Goal: Task Accomplishment & Management: Use online tool/utility

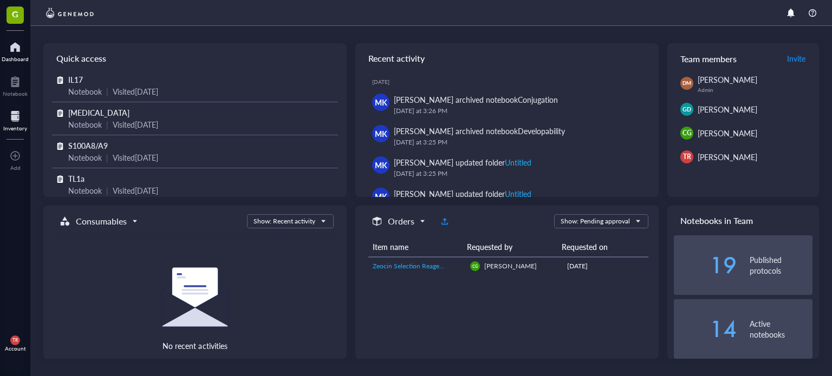
click at [14, 115] on div at bounding box center [15, 116] width 24 height 17
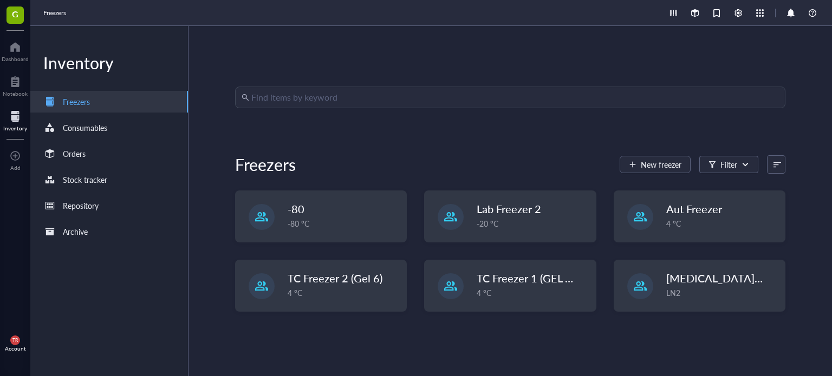
click at [301, 101] on input "search" at bounding box center [515, 97] width 528 height 21
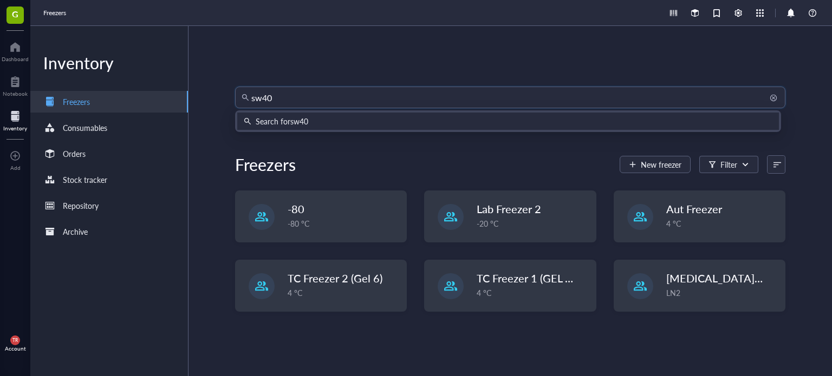
type input "sw403"
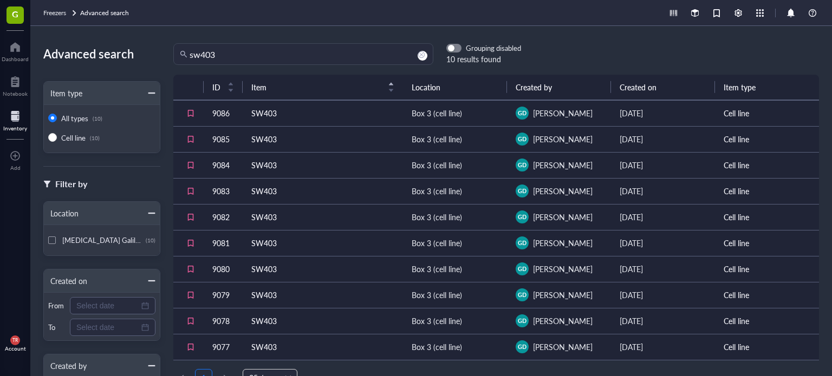
click at [283, 113] on td "SW403" at bounding box center [323, 113] width 160 height 26
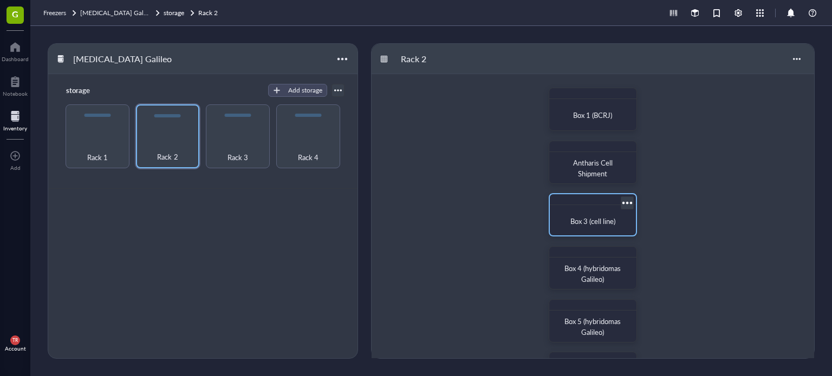
click at [556, 202] on div at bounding box center [593, 199] width 86 height 11
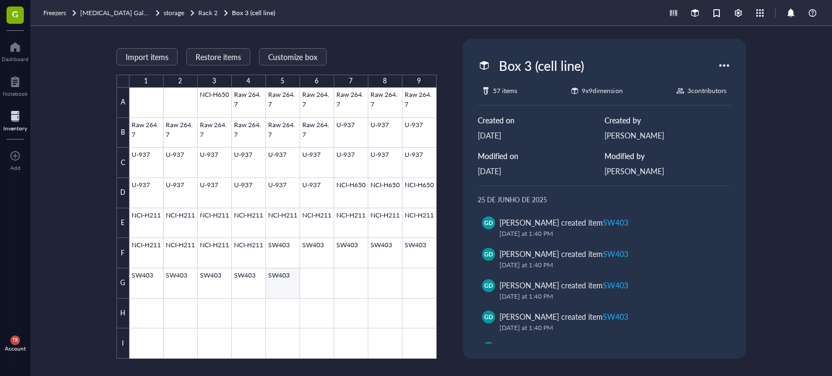
click at [280, 284] on div at bounding box center [282, 223] width 307 height 271
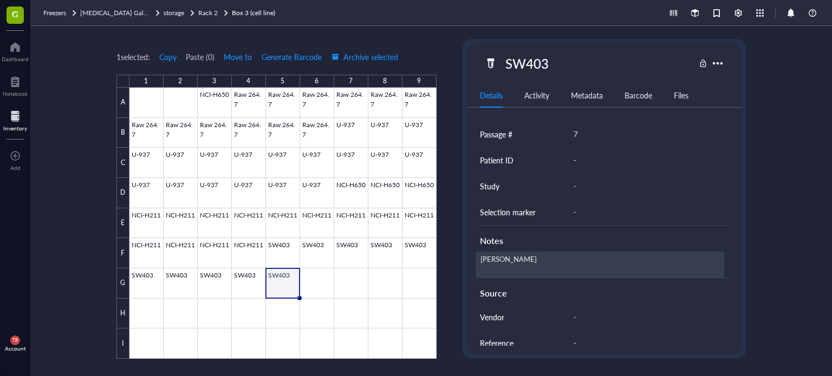
scroll to position [277, 0]
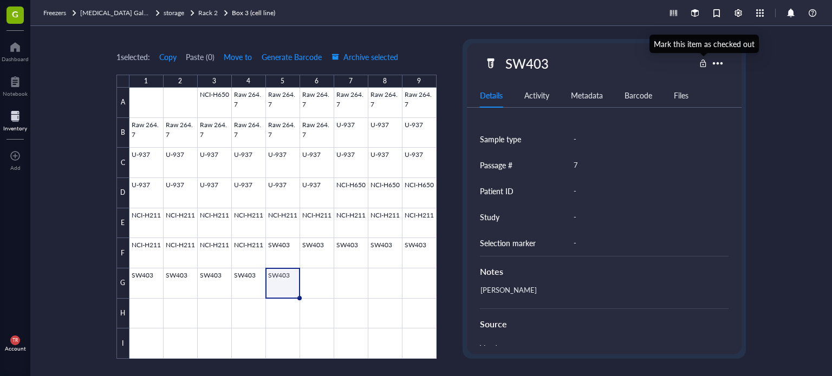
click at [704, 64] on div at bounding box center [703, 64] width 8 height 8
click at [702, 61] on div at bounding box center [703, 64] width 8 height 8
click at [350, 53] on span "Archive selected" at bounding box center [364, 57] width 67 height 9
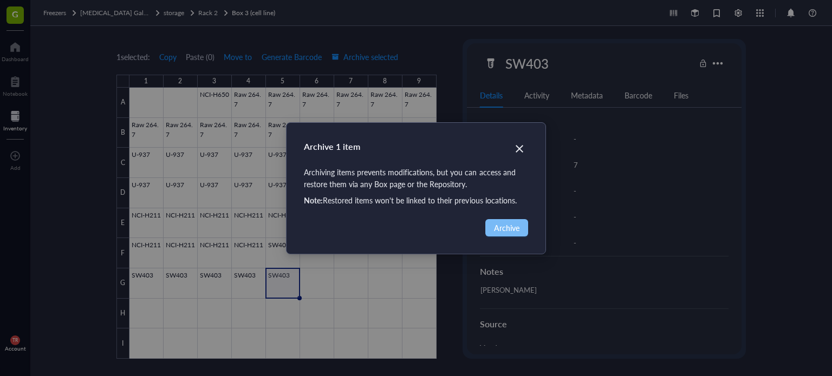
click at [513, 226] on span "Archive" at bounding box center [506, 228] width 25 height 12
